Goal: Task Accomplishment & Management: Complete application form

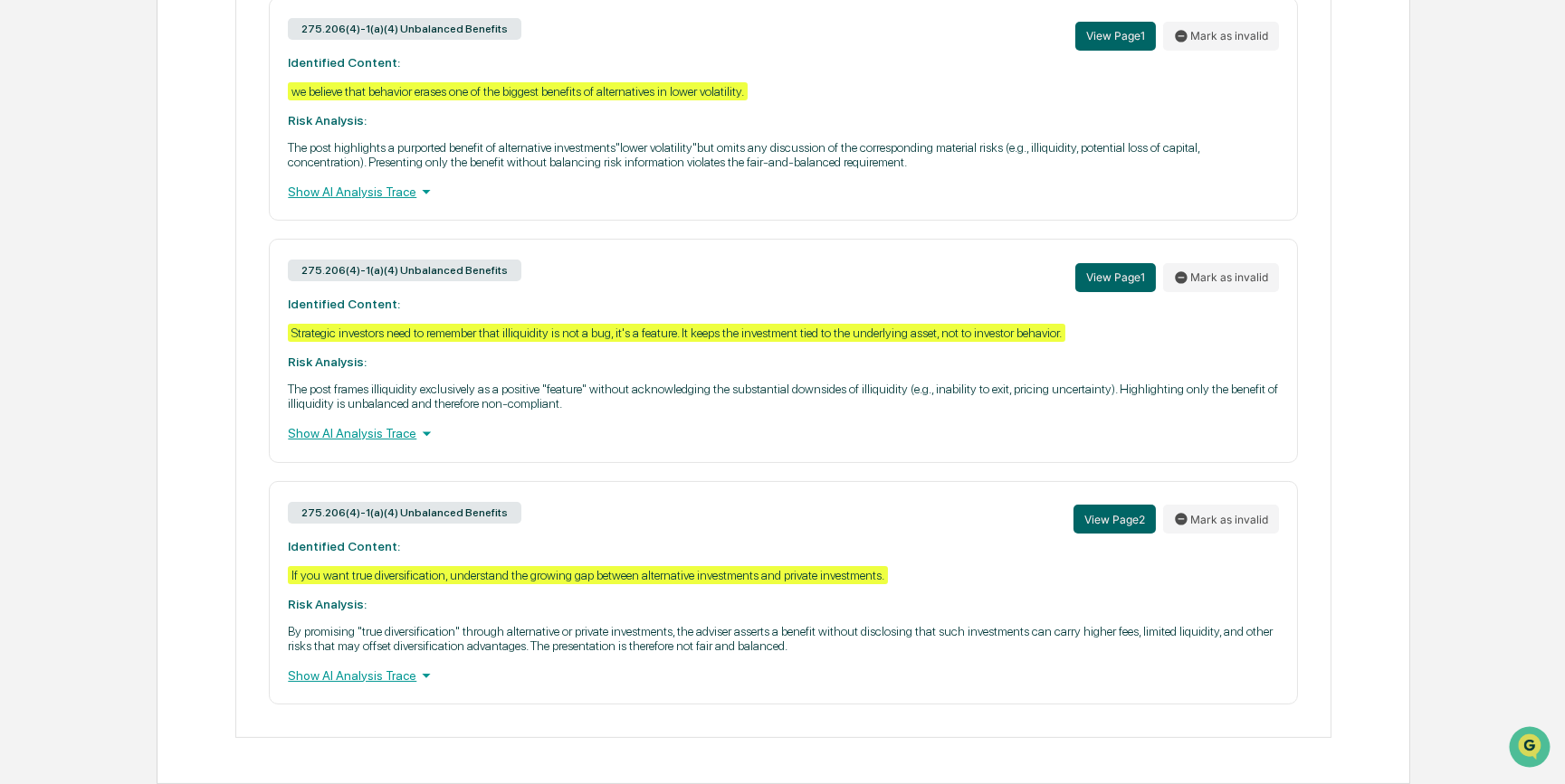
click at [749, 258] on div "275.206(4)-1(a)(4) Unbalanced Benefits View Page 1 Mark as invalid" at bounding box center [783, 277] width 990 height 39
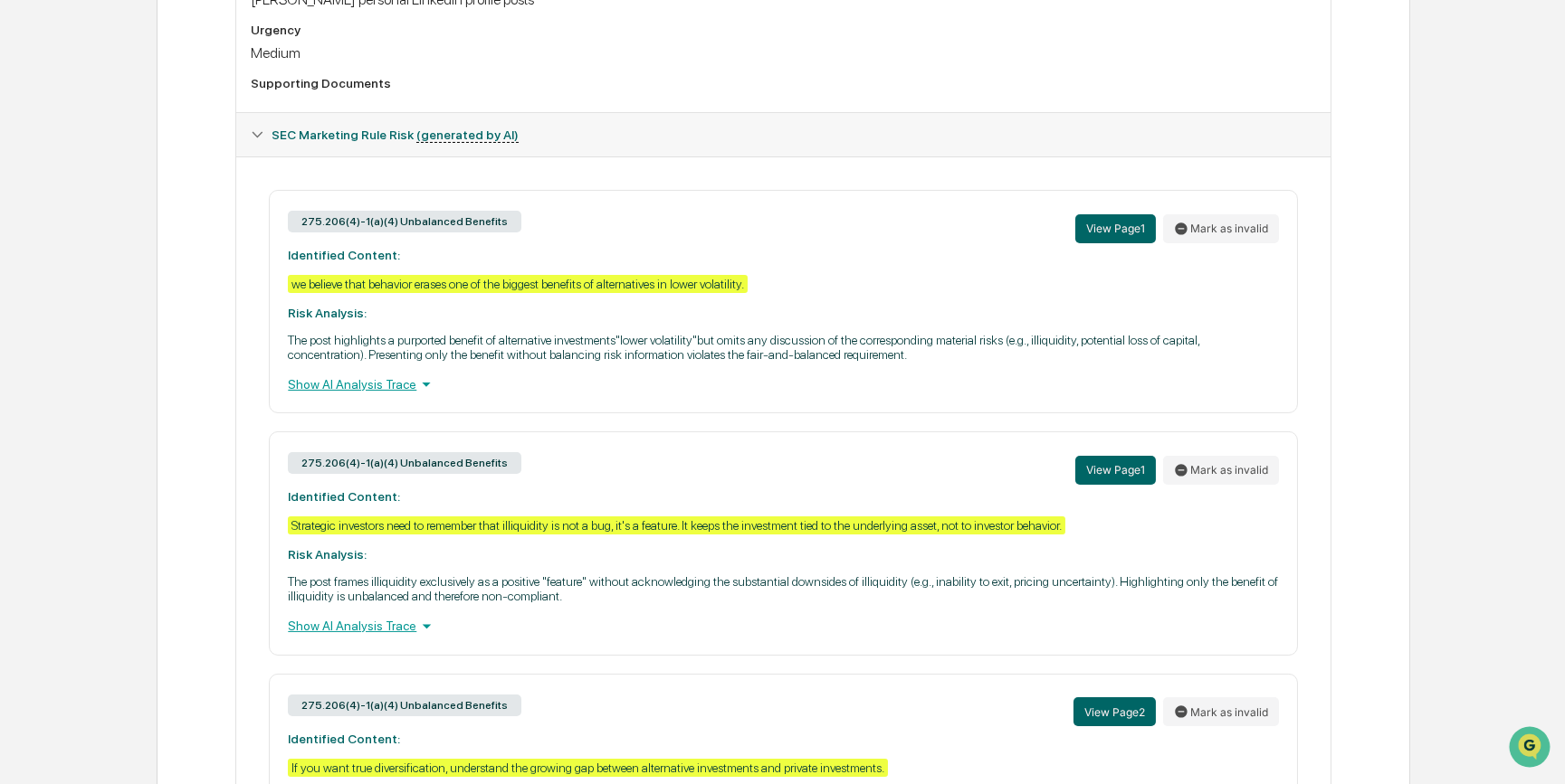
scroll to position [688, 0]
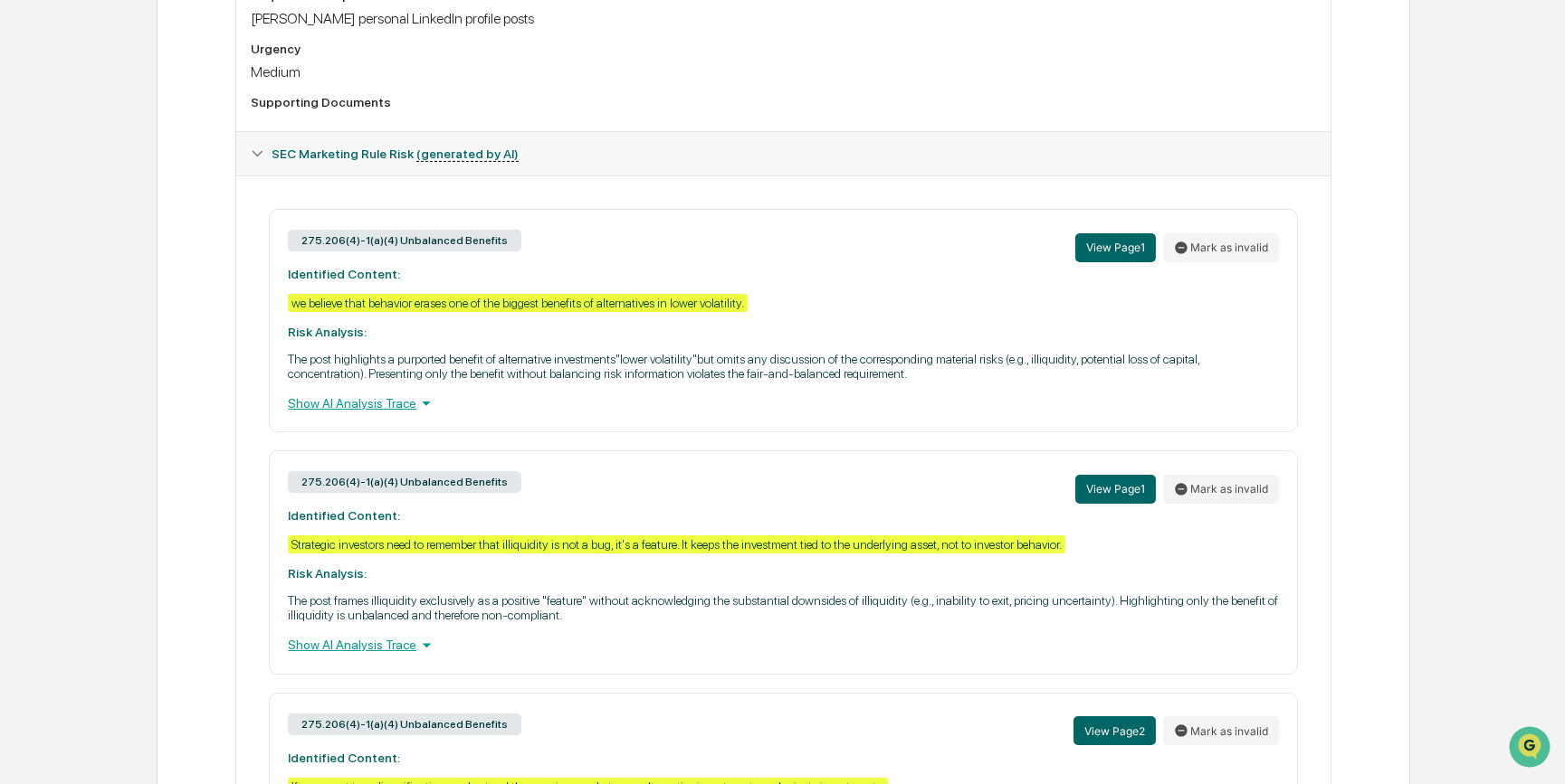
click at [957, 302] on div "275.206(4)-1(a)(4) Unbalanced Benefits View Page 1 Mark as invalid Identified C…" at bounding box center [782, 320] width 1029 height 223
drag, startPoint x: 642, startPoint y: 228, endPoint x: 641, endPoint y: 219, distance: 9.1
click at [642, 228] on div "275.206(4)-1(a)(4) Unbalanced Benefits View Page 1 Mark as invalid Identified C…" at bounding box center [782, 320] width 1029 height 223
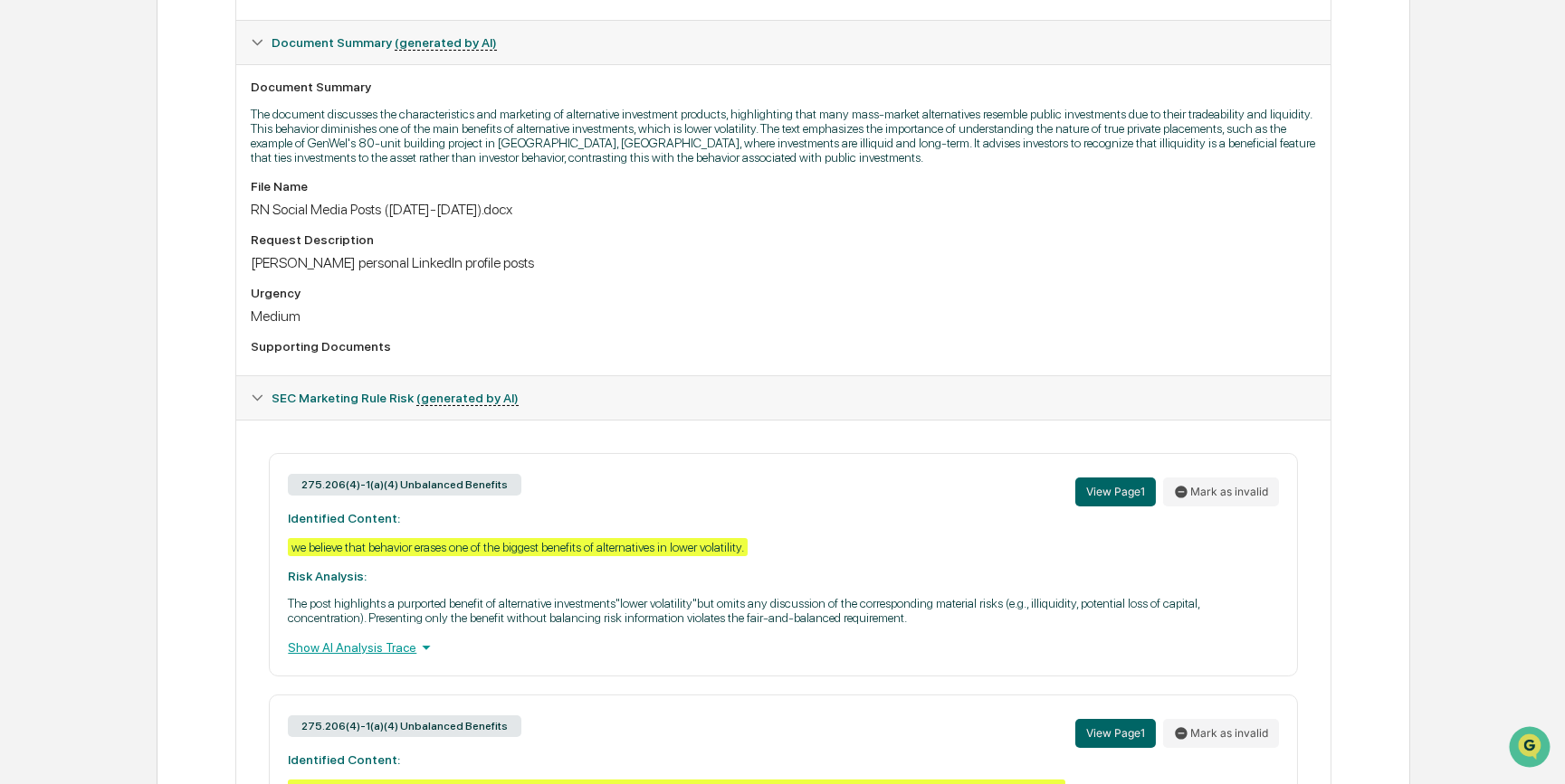
scroll to position [0, 0]
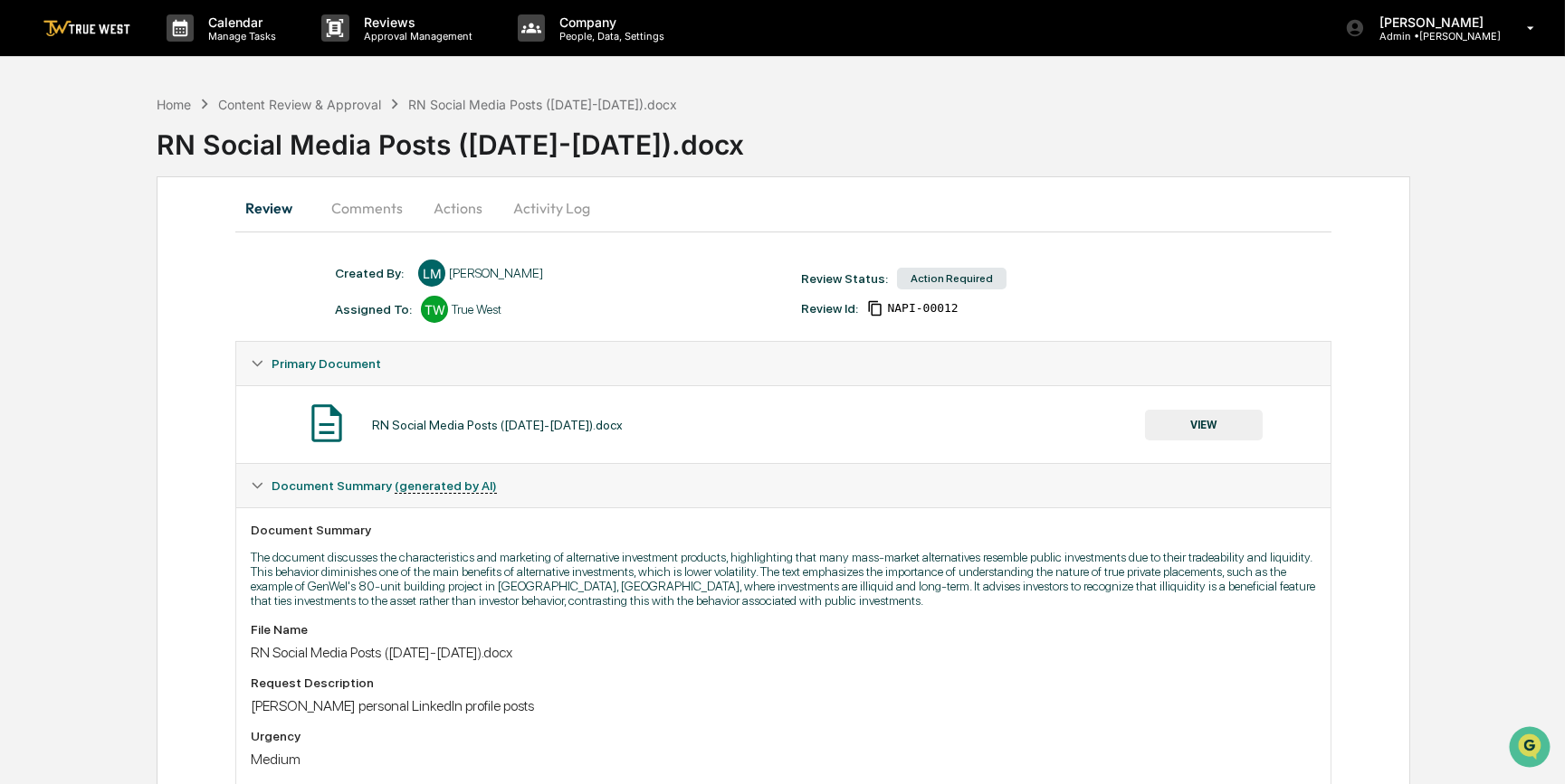
click at [382, 213] on button "Comments" at bounding box center [367, 208] width 100 height 43
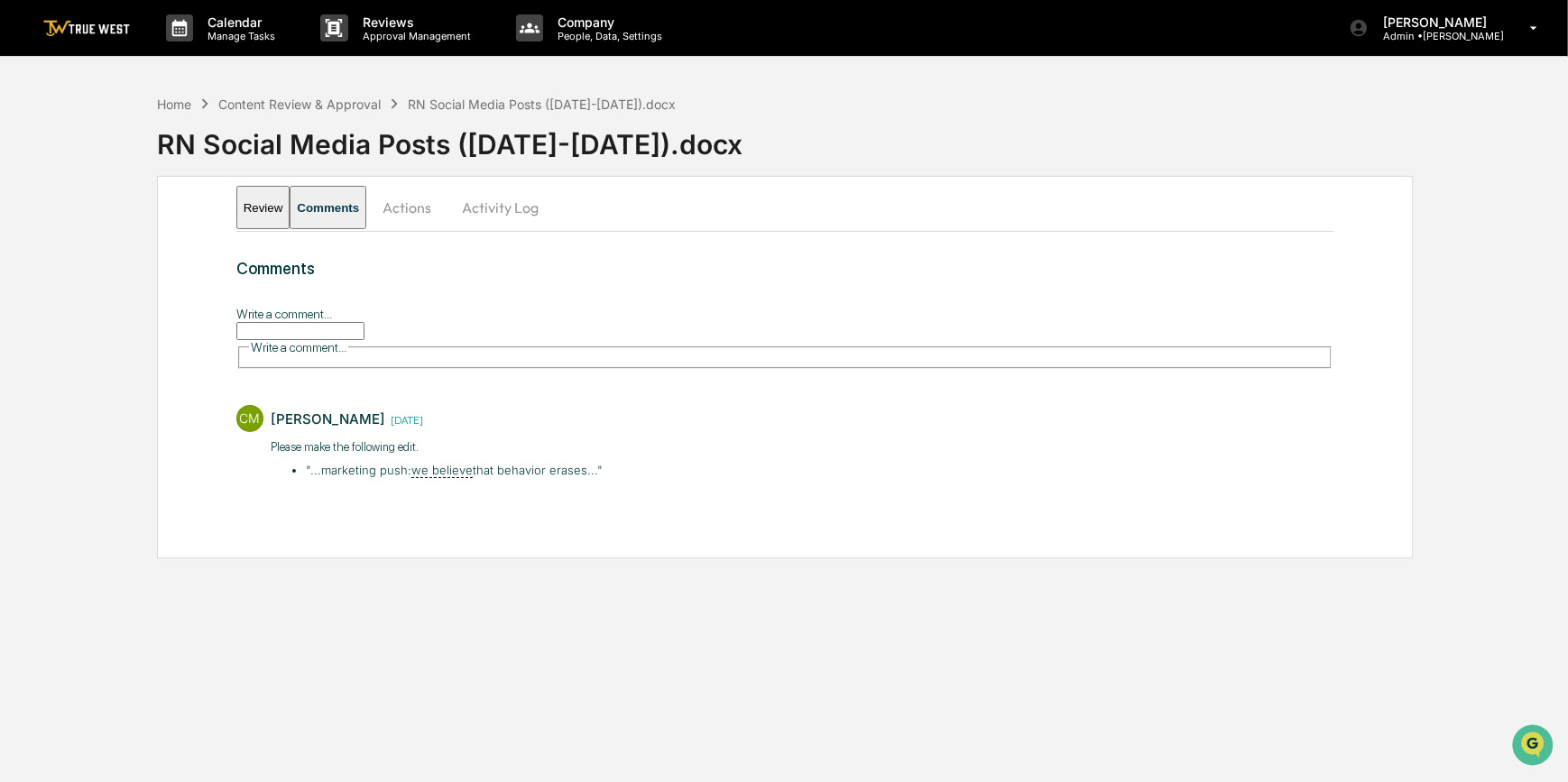
click at [277, 204] on button "Review" at bounding box center [263, 207] width 54 height 43
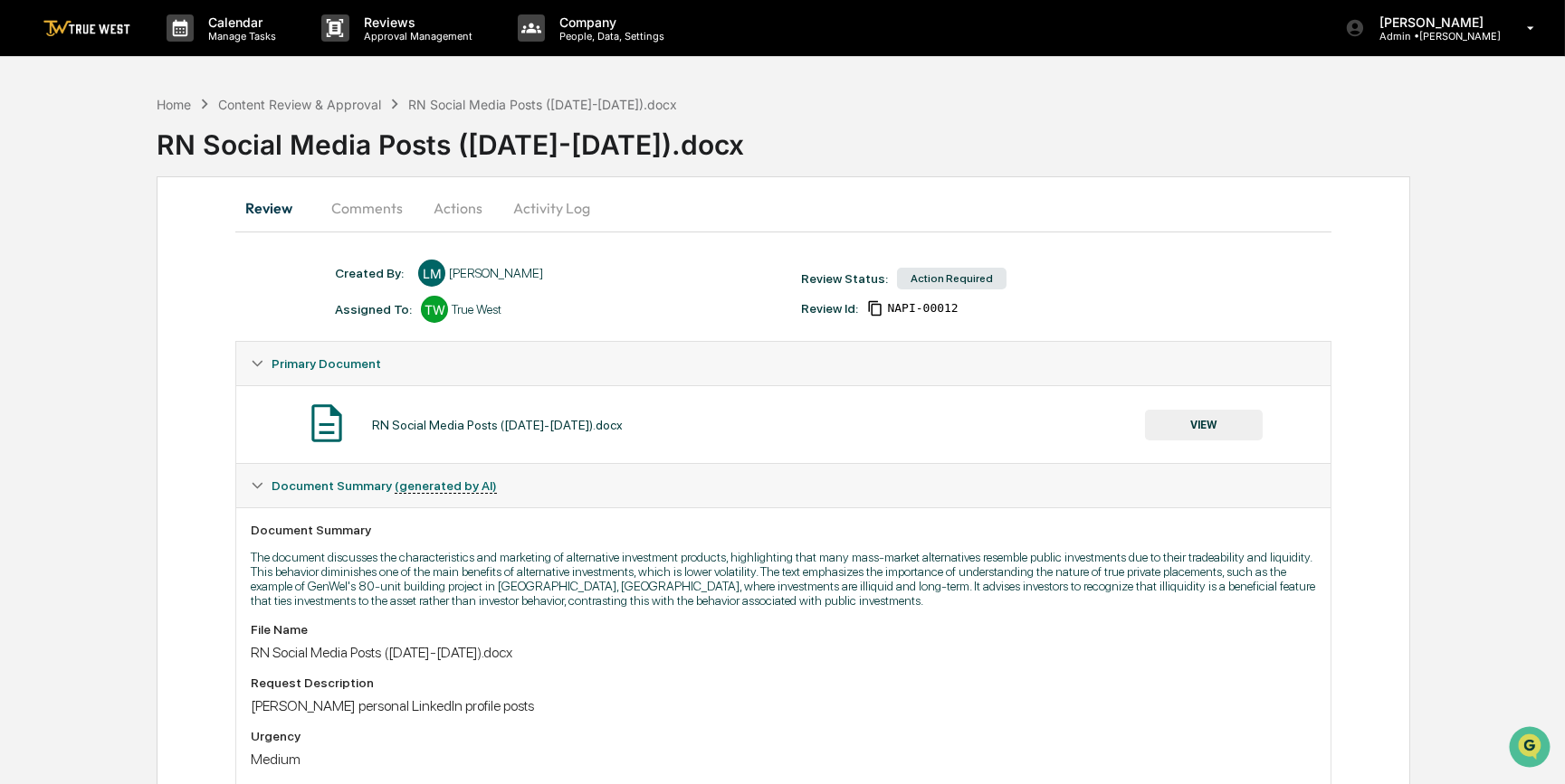
click at [371, 210] on button "Comments" at bounding box center [367, 208] width 100 height 43
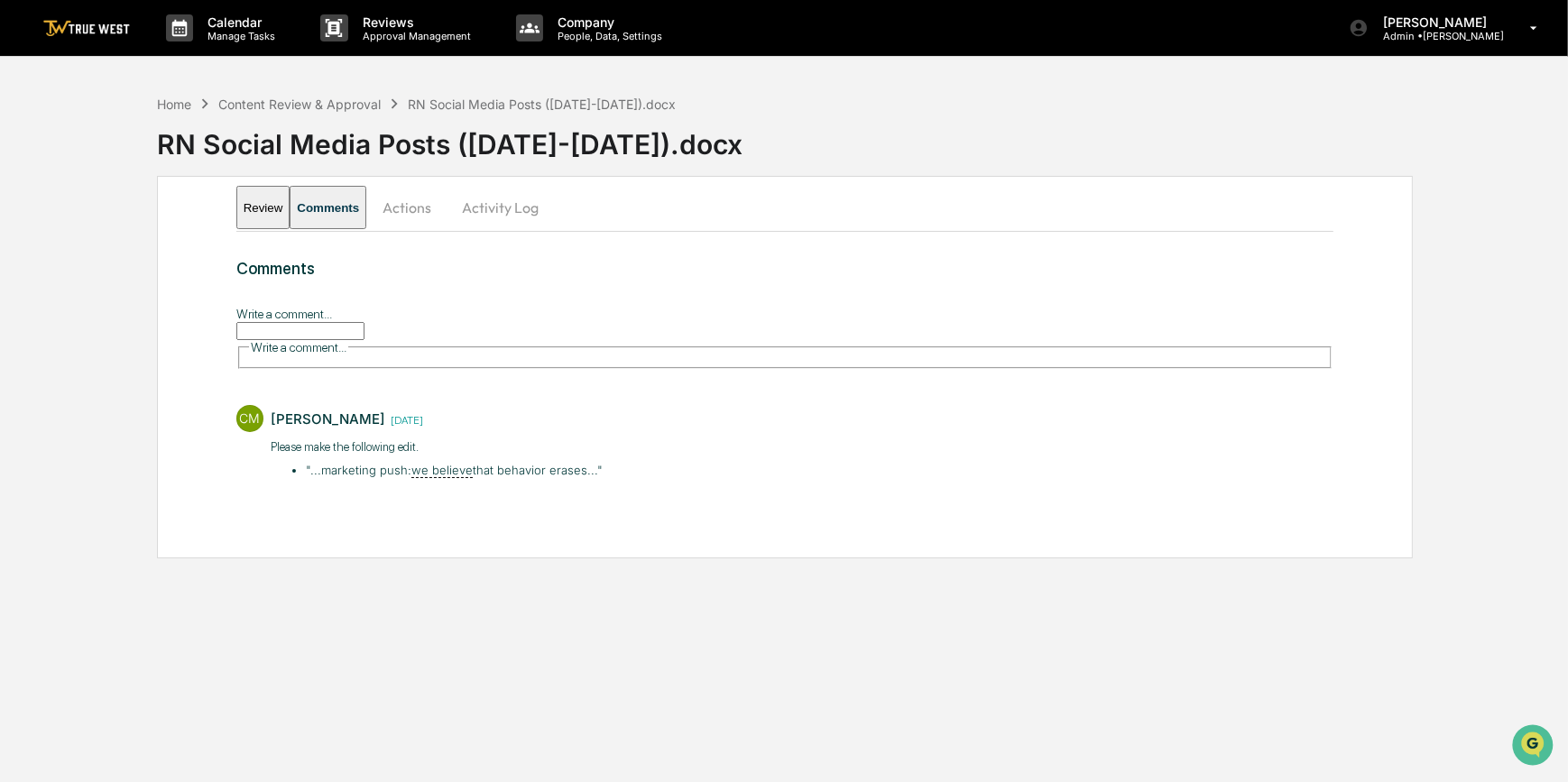
click at [271, 208] on button "Review" at bounding box center [263, 207] width 54 height 43
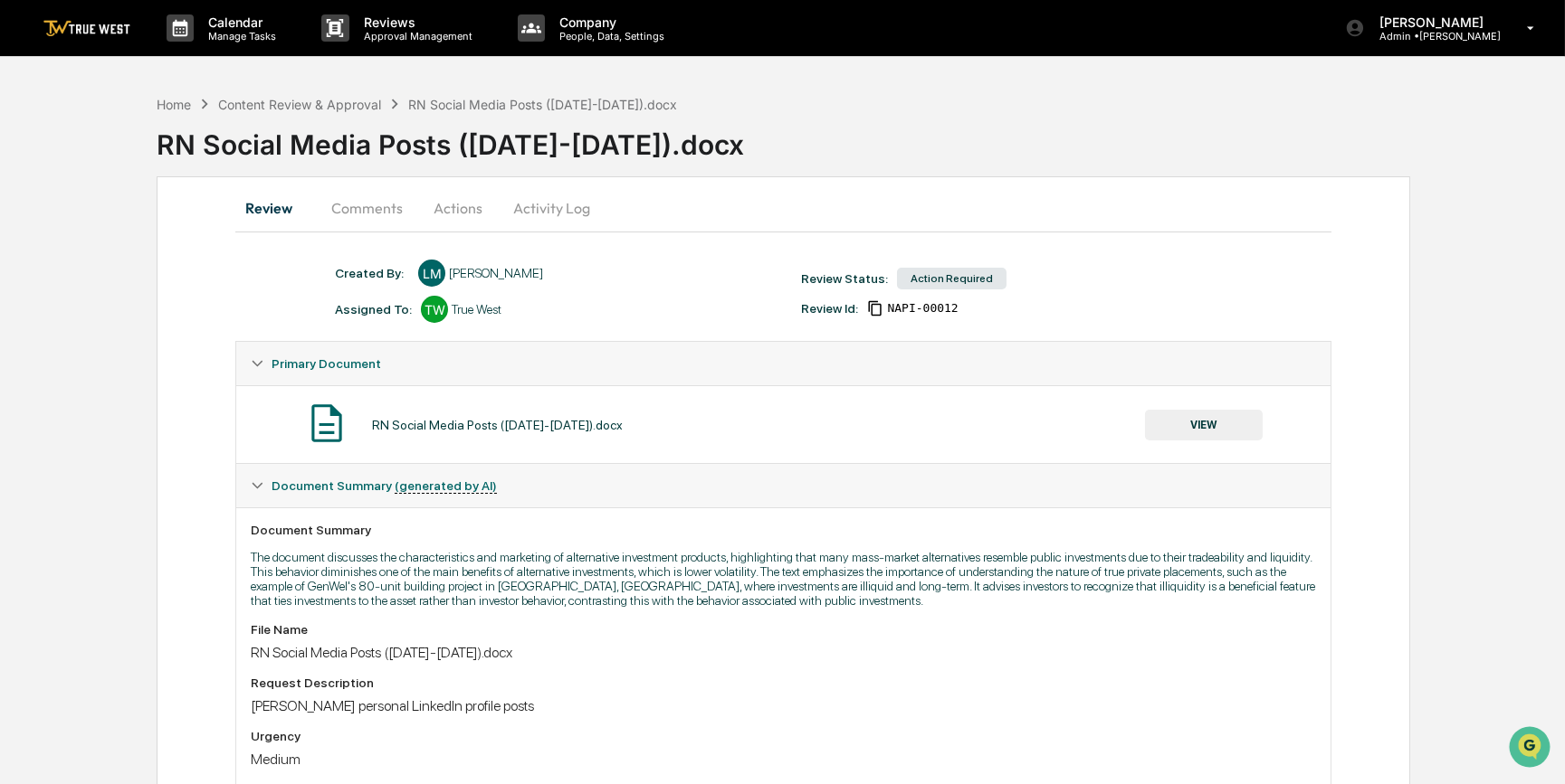
click at [442, 205] on button "Actions" at bounding box center [458, 208] width 81 height 43
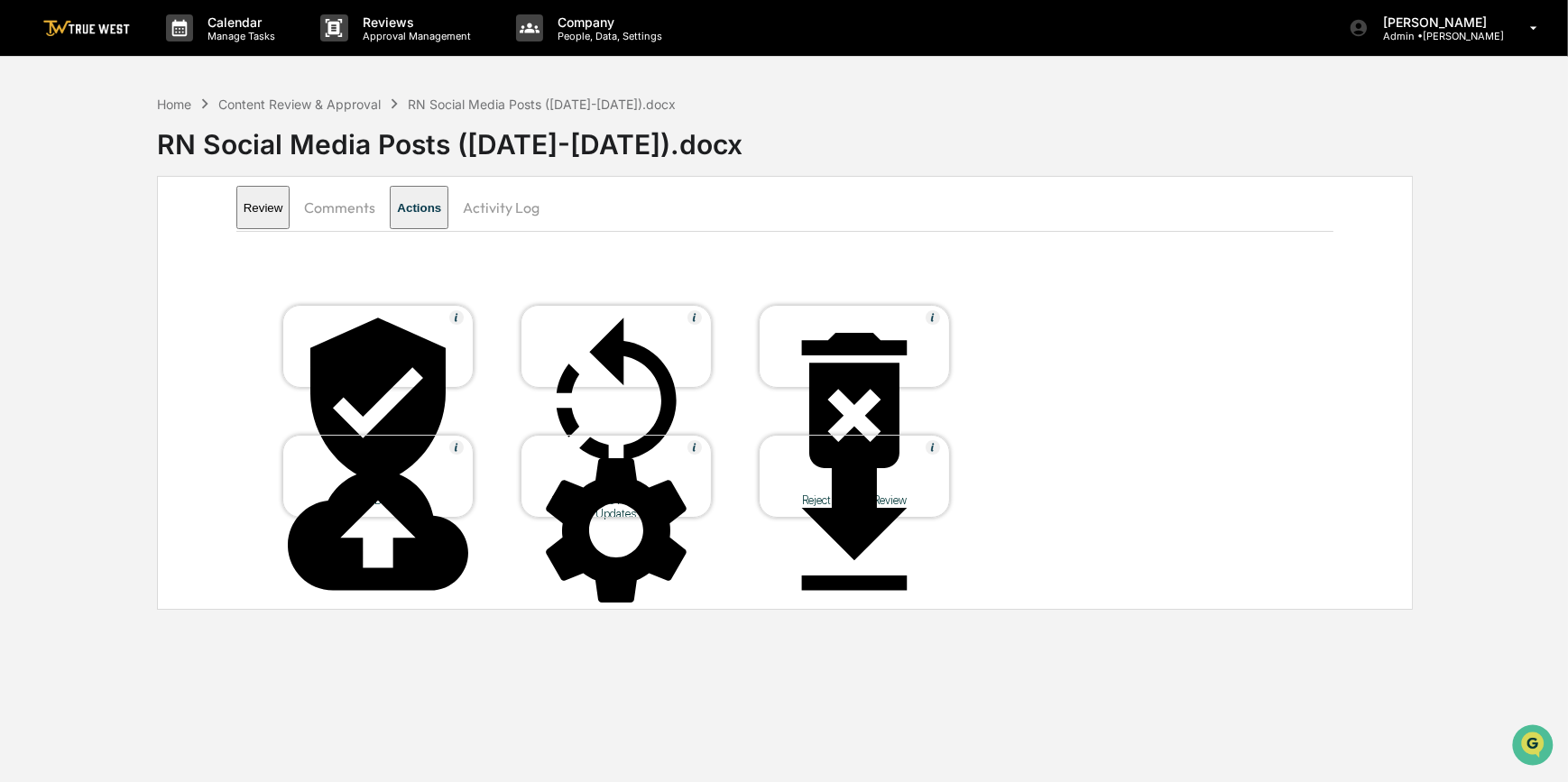
click at [417, 331] on div at bounding box center [377, 402] width 181 height 183
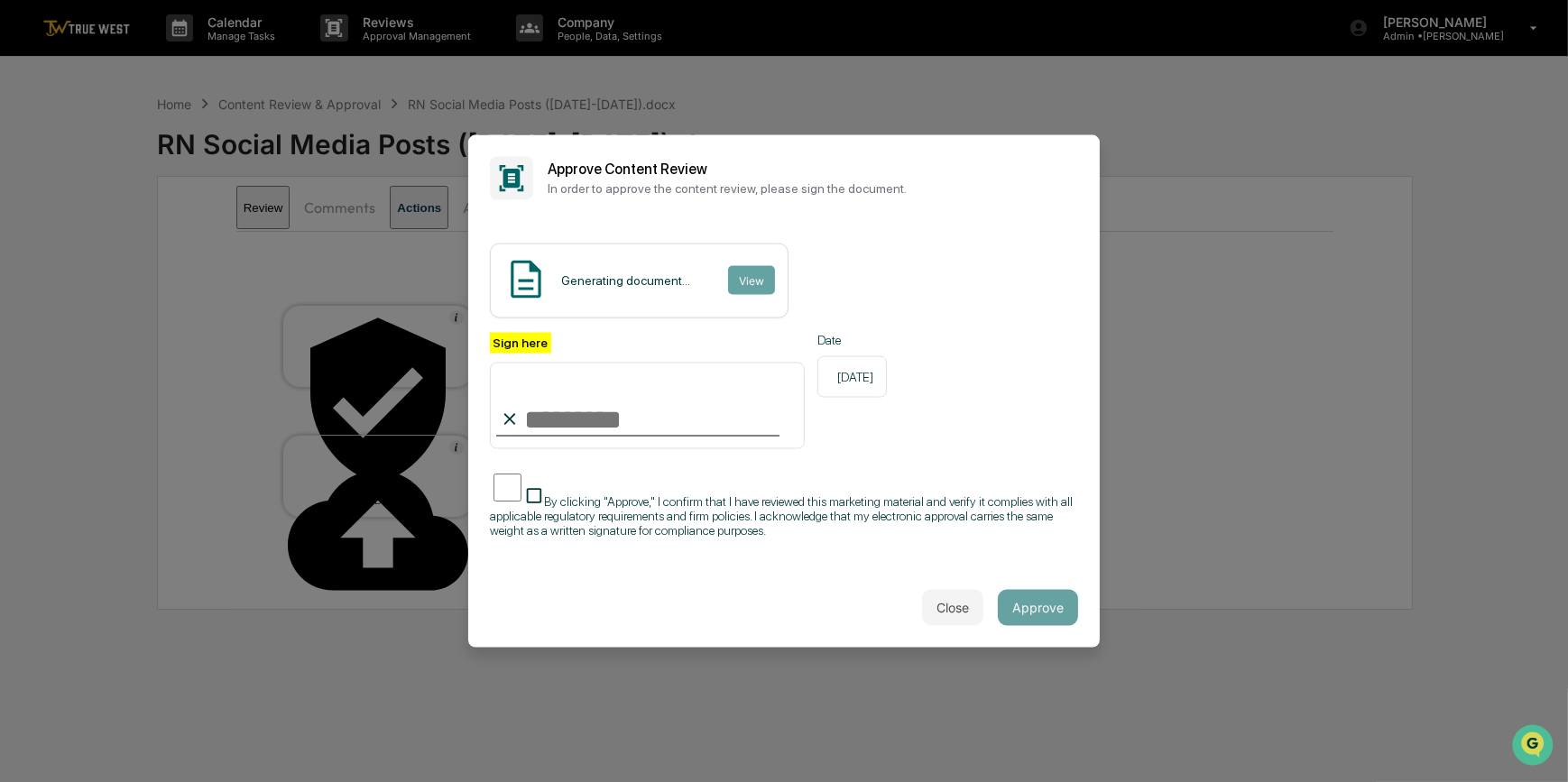
click at [551, 407] on input "Sign here" at bounding box center [647, 406] width 315 height 87
type input "*********"
click at [745, 277] on button "View" at bounding box center [751, 281] width 47 height 29
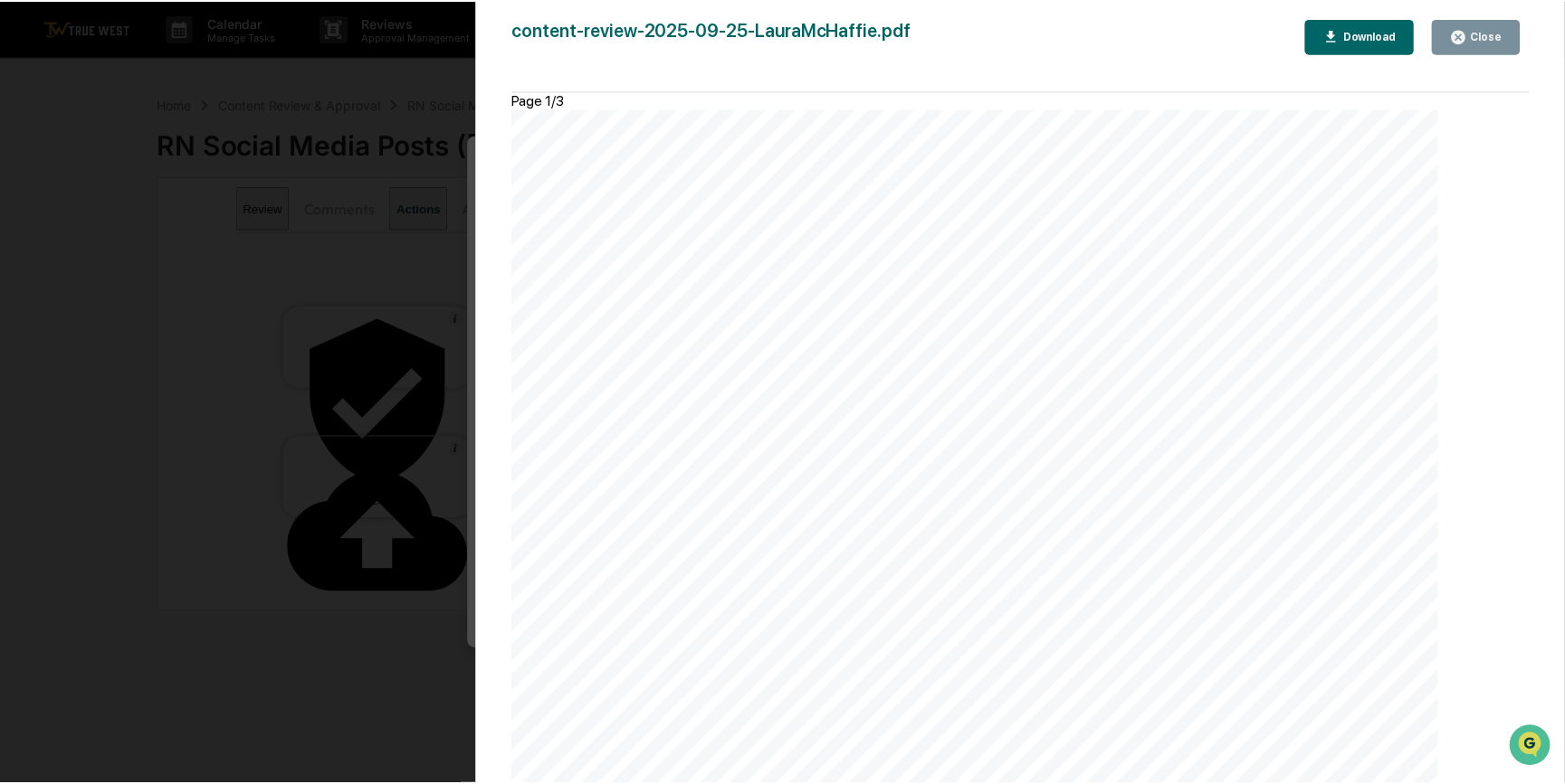
scroll to position [740, 0]
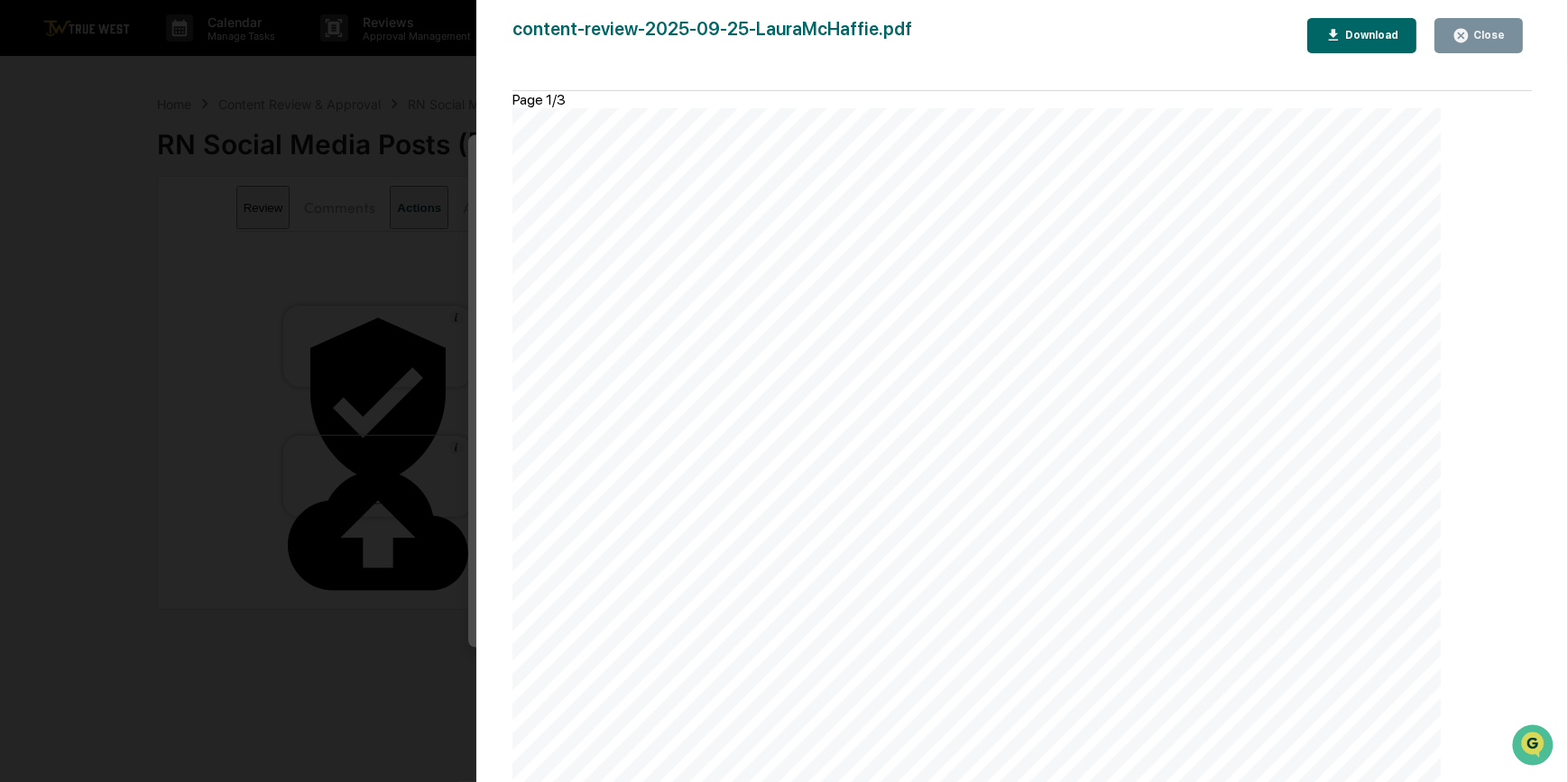
click at [371, 269] on div "Version History [DATE] 10:36 PM [PERSON_NAME] content-review-2025-09-25-LauraMc…" at bounding box center [784, 391] width 1568 height 782
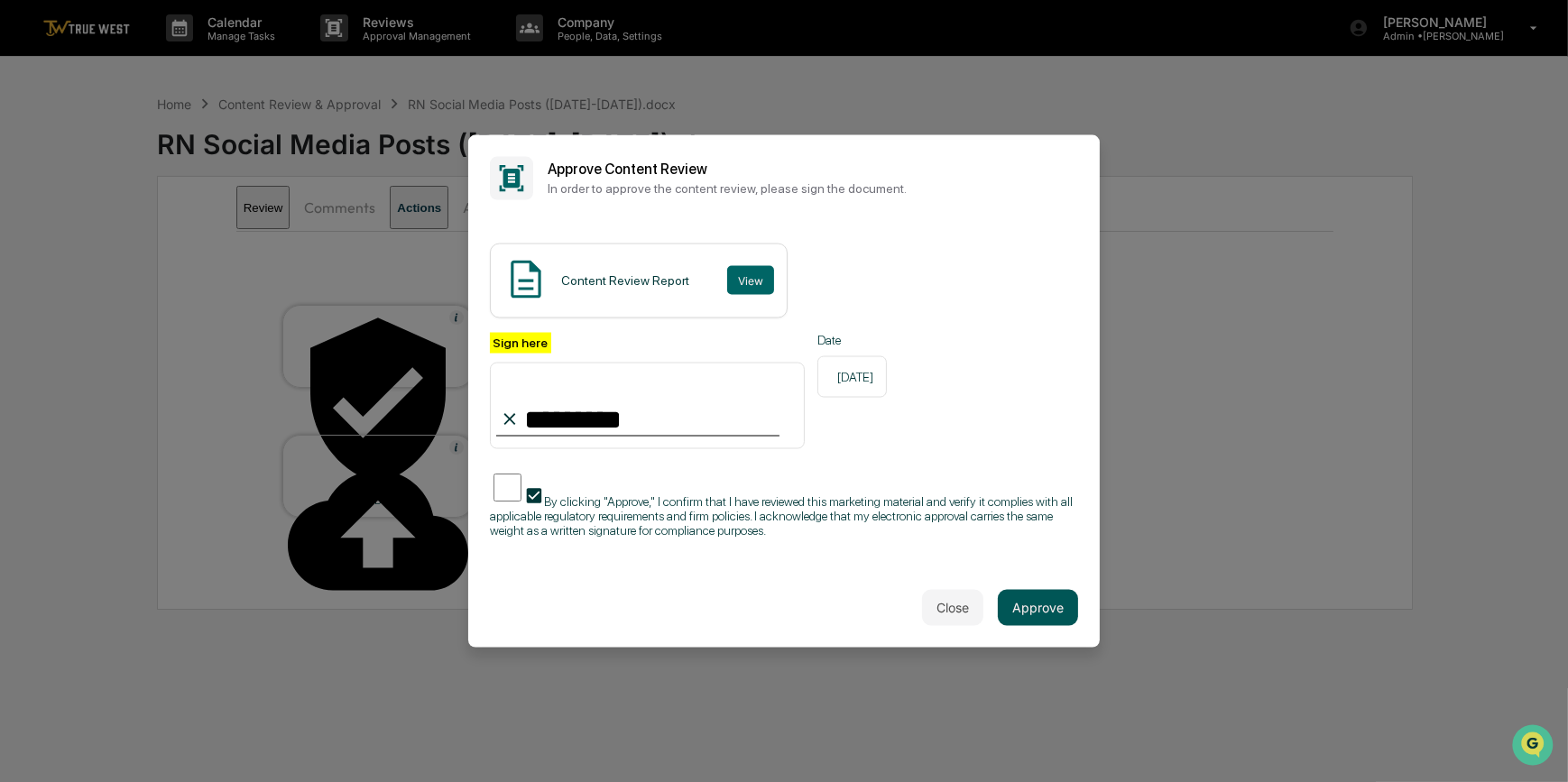
click at [1024, 618] on button "Approve" at bounding box center [1038, 608] width 80 height 36
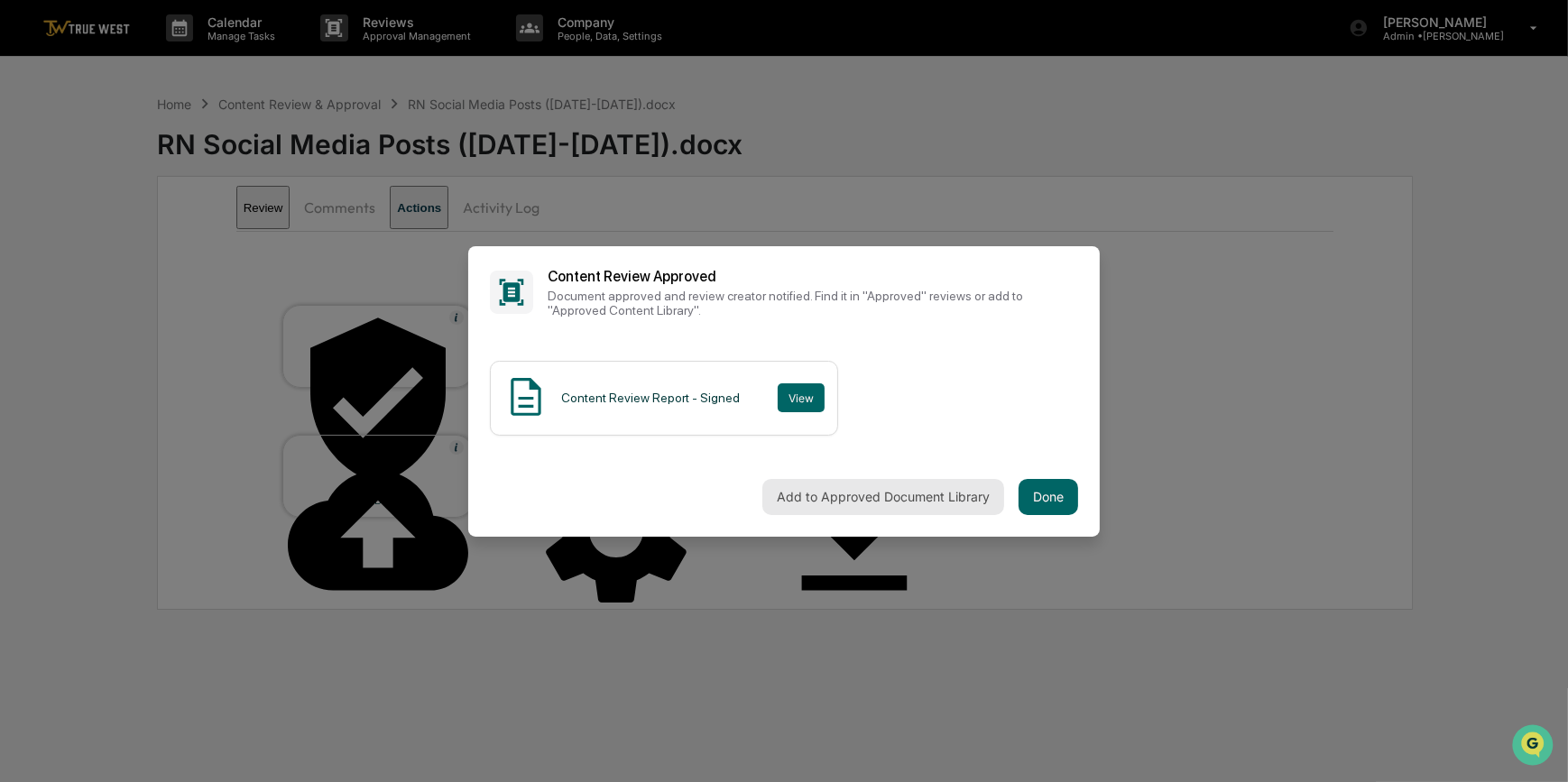
click at [834, 496] on button "Add to Approved Document Library" at bounding box center [883, 497] width 241 height 36
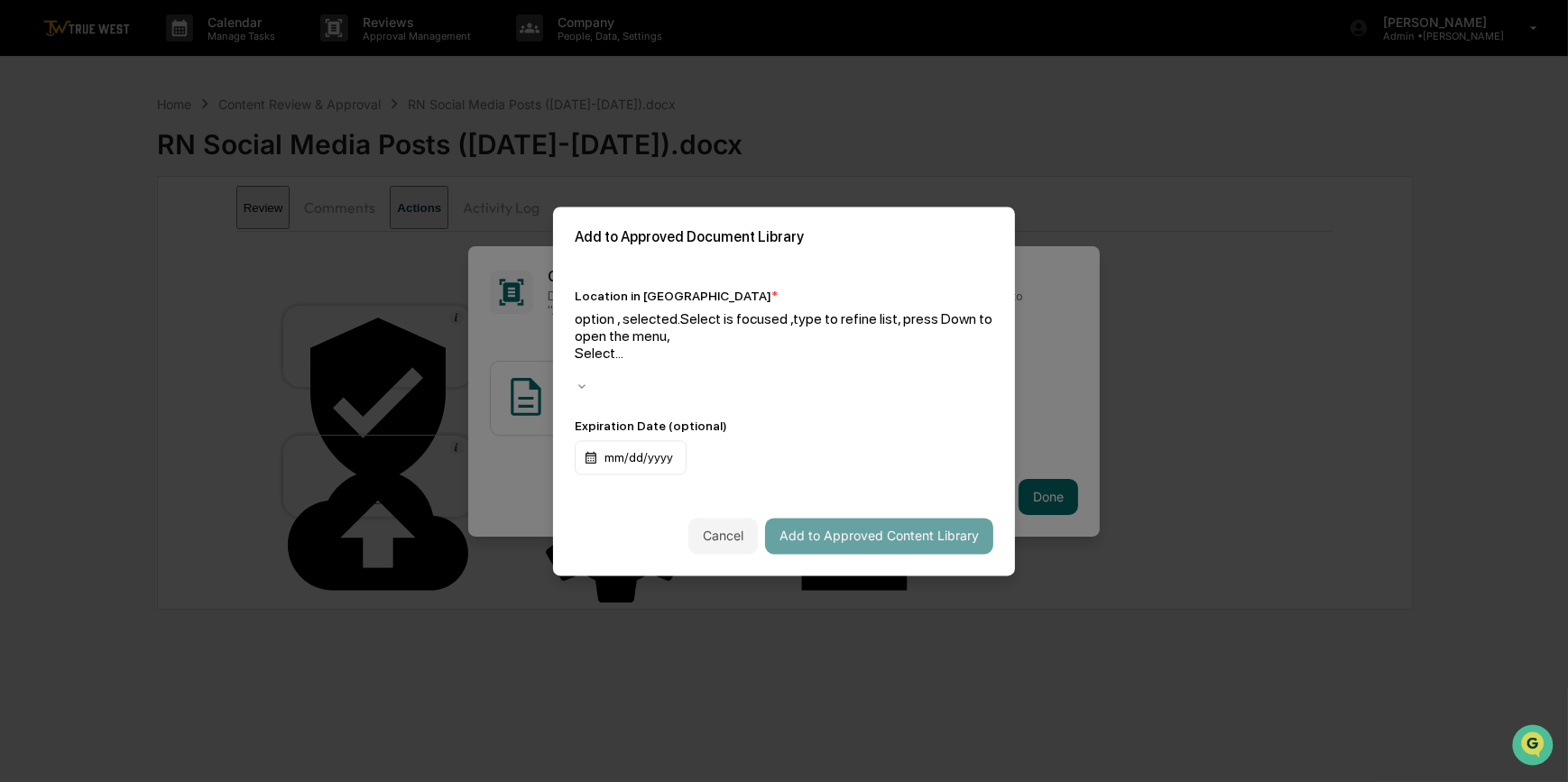
click at [683, 362] on div at bounding box center [784, 370] width 418 height 18
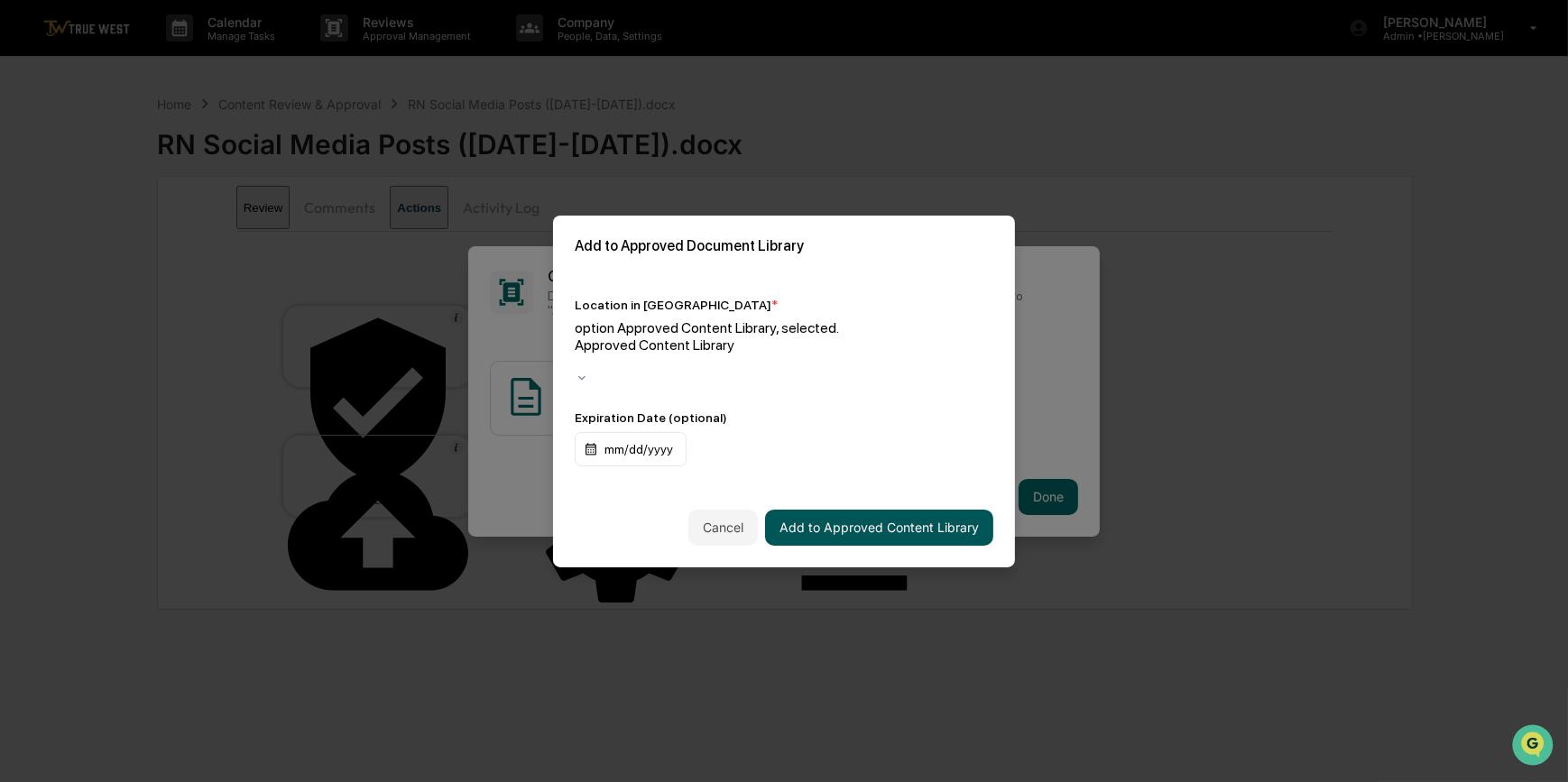
click at [900, 510] on button "Add to Approved Content Library" at bounding box center [880, 528] width 229 height 36
